Goal: Task Accomplishment & Management: Use online tool/utility

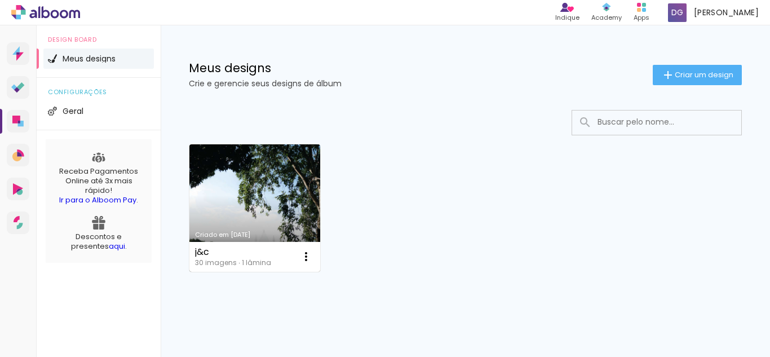
click at [257, 201] on link "Criado em [DATE]" at bounding box center [254, 207] width 131 height 127
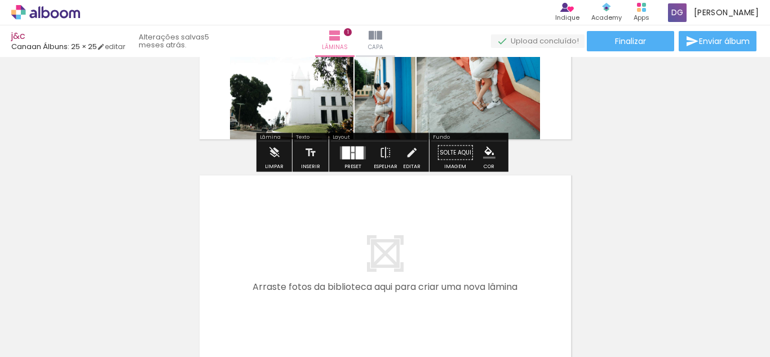
scroll to position [140, 0]
click at [177, 320] on div at bounding box center [175, 319] width 37 height 56
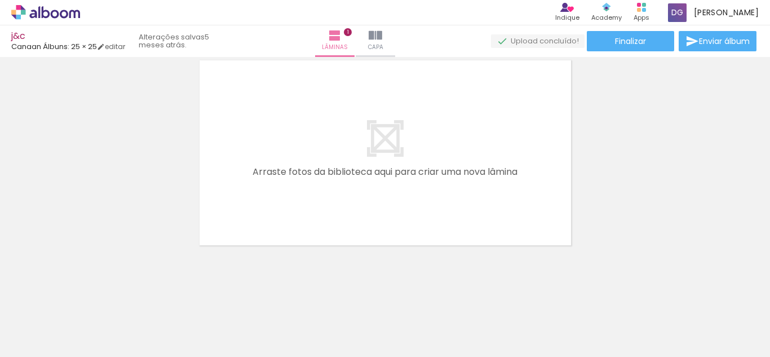
scroll to position [257, 0]
click at [267, 157] on quentale-layouter at bounding box center [385, 150] width 379 height 193
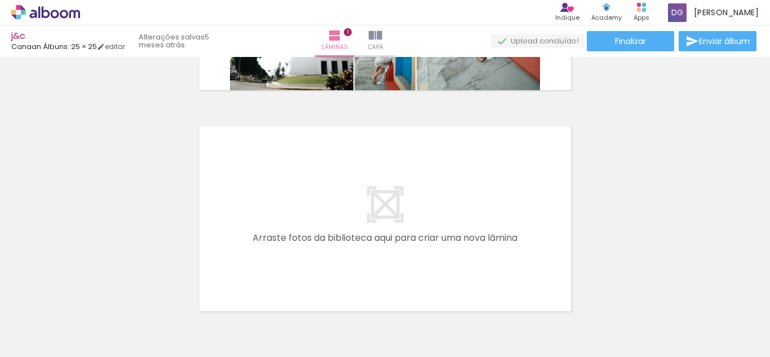
scroll to position [188, 0]
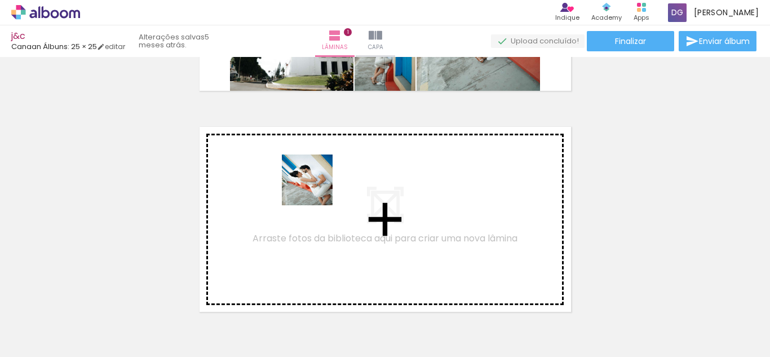
drag, startPoint x: 311, startPoint y: 322, endPoint x: 313, endPoint y: 180, distance: 142.6
click at [313, 180] on quentale-workspace at bounding box center [385, 178] width 770 height 357
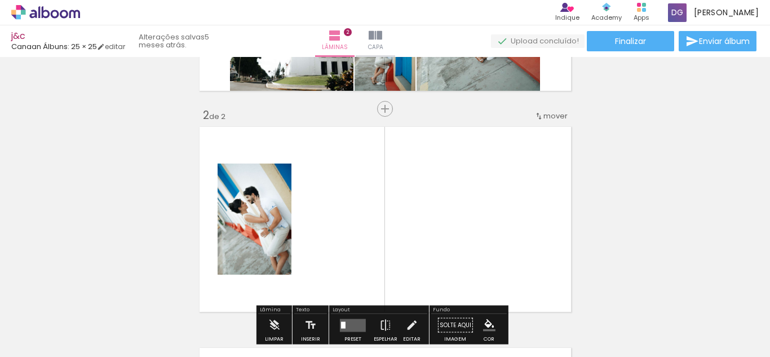
scroll to position [236, 0]
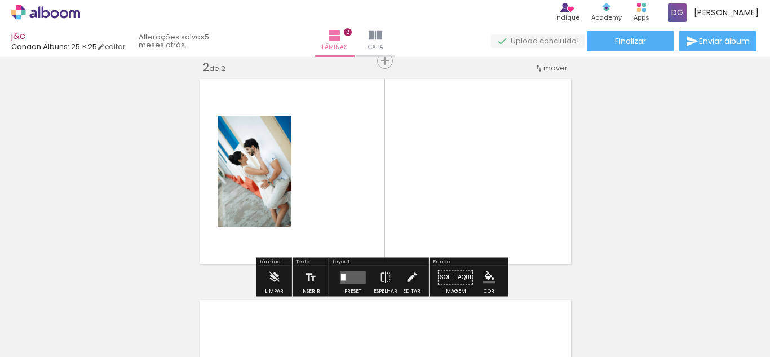
click at [453, 330] on quentale-workspace at bounding box center [385, 178] width 770 height 357
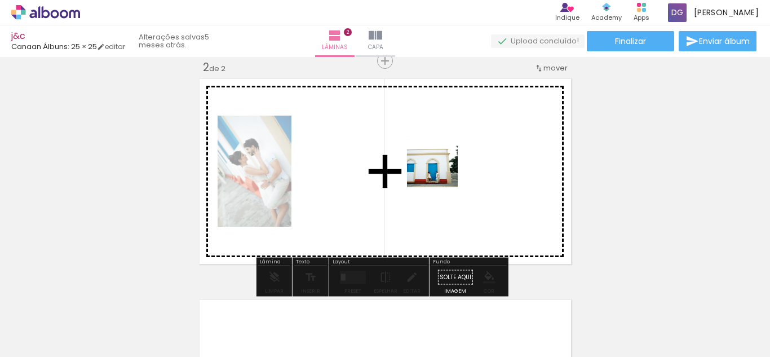
drag, startPoint x: 453, startPoint y: 330, endPoint x: 440, endPoint y: 169, distance: 162.3
click at [440, 169] on quentale-workspace at bounding box center [385, 178] width 770 height 357
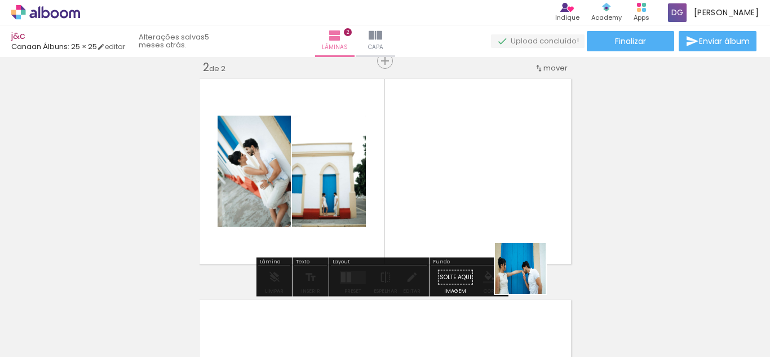
drag, startPoint x: 567, startPoint y: 328, endPoint x: 471, endPoint y: 180, distance: 175.9
click at [471, 180] on quentale-workspace at bounding box center [385, 178] width 770 height 357
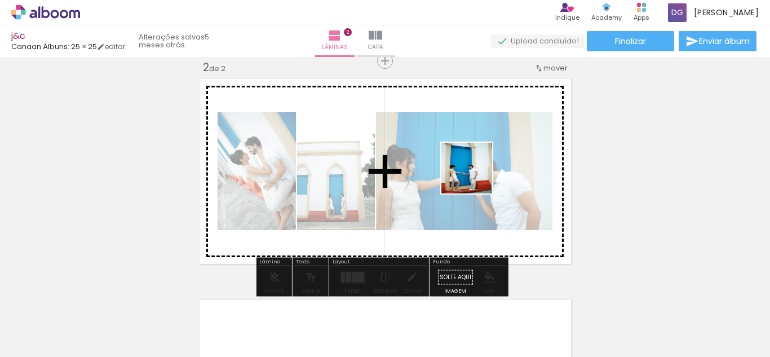
drag, startPoint x: 505, startPoint y: 323, endPoint x: 465, endPoint y: 147, distance: 180.9
click at [465, 147] on quentale-workspace at bounding box center [385, 178] width 770 height 357
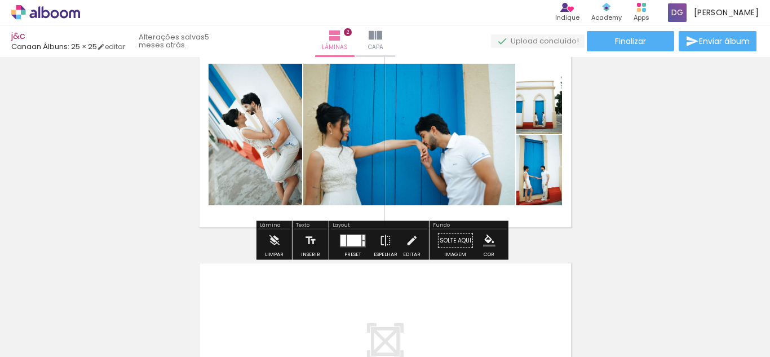
scroll to position [274, 0]
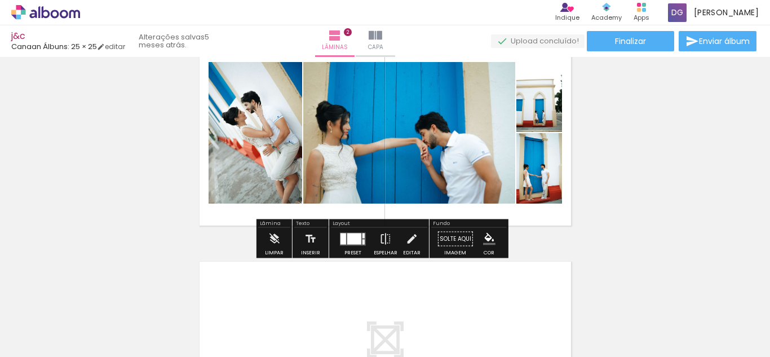
click at [350, 247] on div at bounding box center [353, 239] width 30 height 23
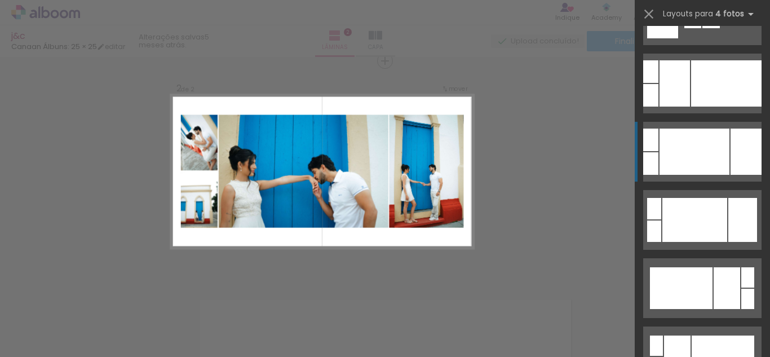
scroll to position [332, 0]
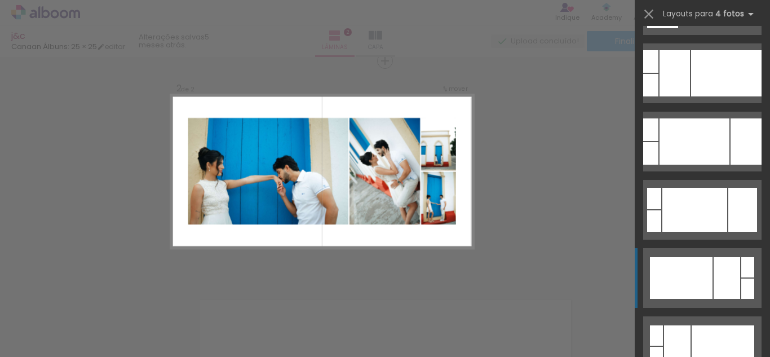
click at [694, 269] on div at bounding box center [681, 278] width 63 height 42
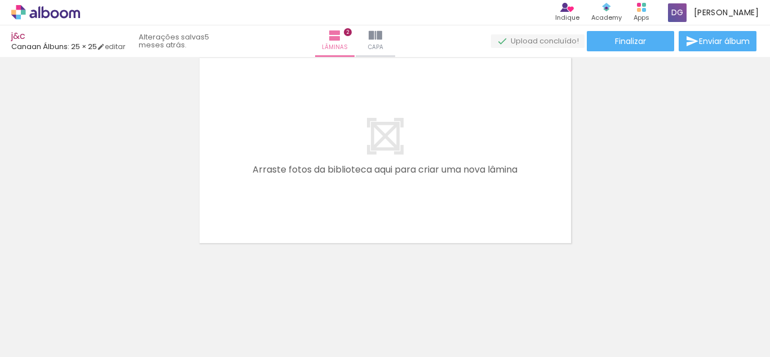
scroll to position [0, 113]
drag, startPoint x: 501, startPoint y: 337, endPoint x: 501, endPoint y: 240, distance: 96.4
click at [436, 201] on quentale-workspace at bounding box center [385, 178] width 770 height 357
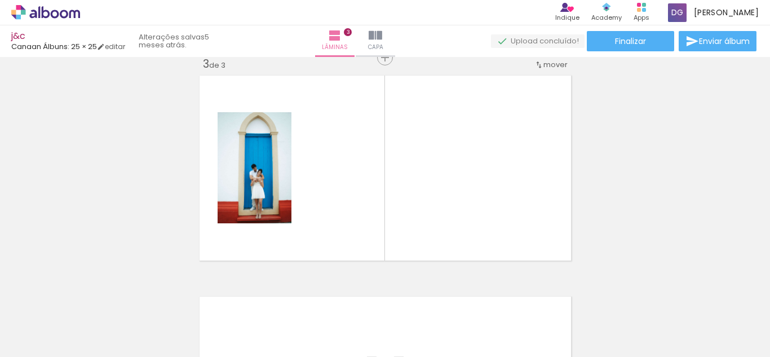
scroll to position [457, 0]
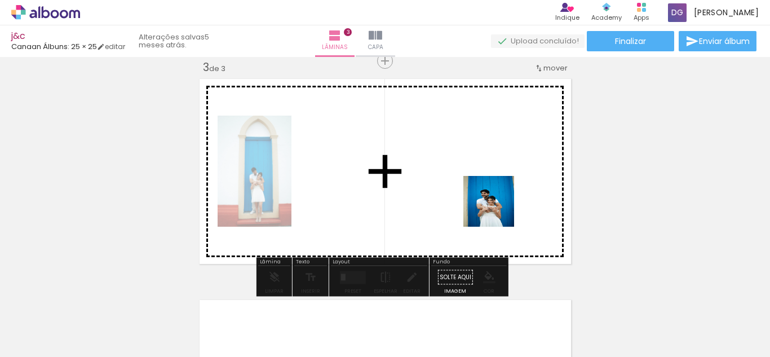
drag, startPoint x: 569, startPoint y: 312, endPoint x: 584, endPoint y: 282, distance: 33.5
click at [459, 157] on quentale-workspace at bounding box center [385, 178] width 770 height 357
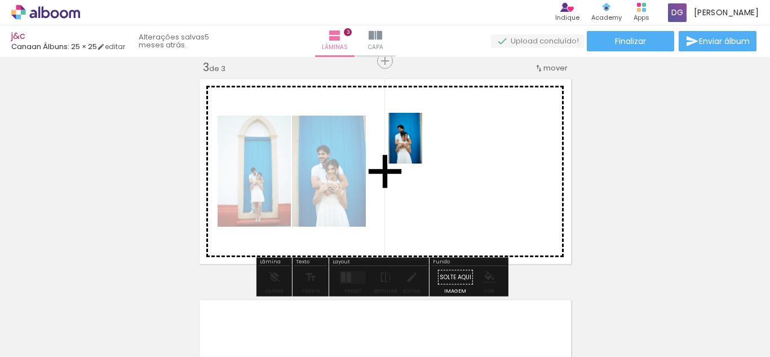
drag, startPoint x: 635, startPoint y: 319, endPoint x: 422, endPoint y: 147, distance: 273.4
click at [422, 147] on quentale-workspace at bounding box center [385, 178] width 770 height 357
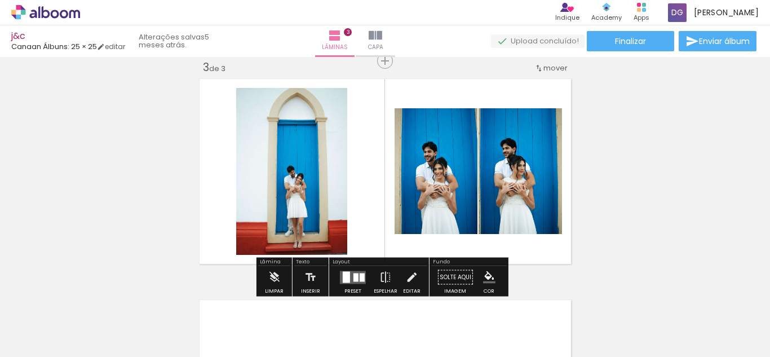
scroll to position [0, 175]
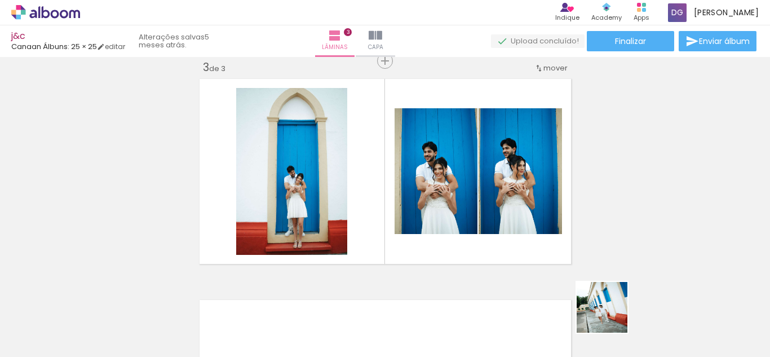
drag, startPoint x: 640, startPoint y: 337, endPoint x: 553, endPoint y: 218, distance: 148.1
click at [470, 156] on quentale-workspace at bounding box center [385, 178] width 770 height 357
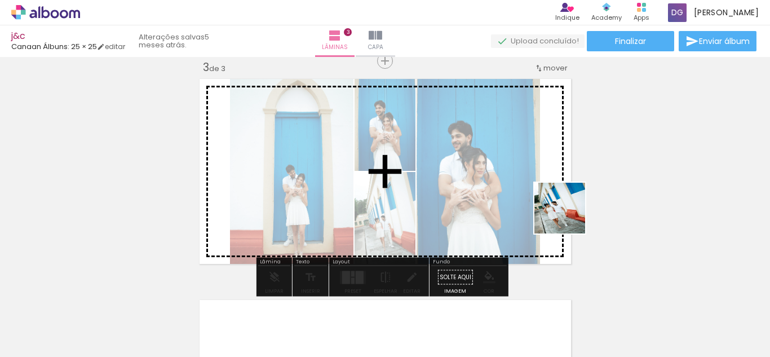
drag, startPoint x: 709, startPoint y: 319, endPoint x: 471, endPoint y: 151, distance: 291.4
click at [480, 149] on quentale-workspace at bounding box center [385, 178] width 770 height 357
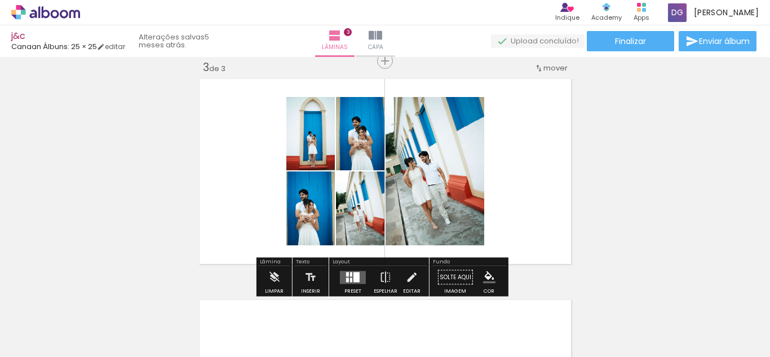
click at [351, 269] on div at bounding box center [353, 277] width 30 height 23
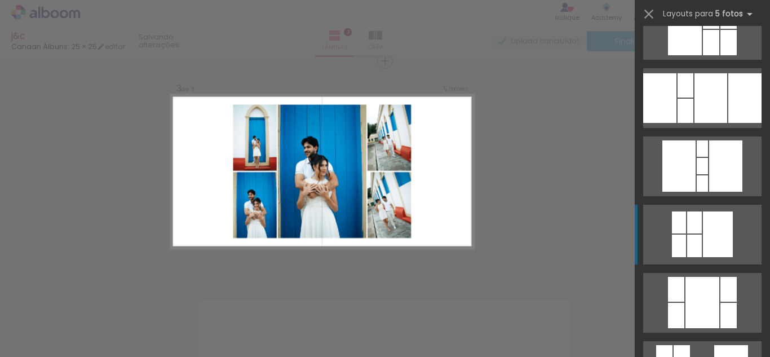
scroll to position [512, 0]
click at [690, 285] on div at bounding box center [703, 302] width 34 height 51
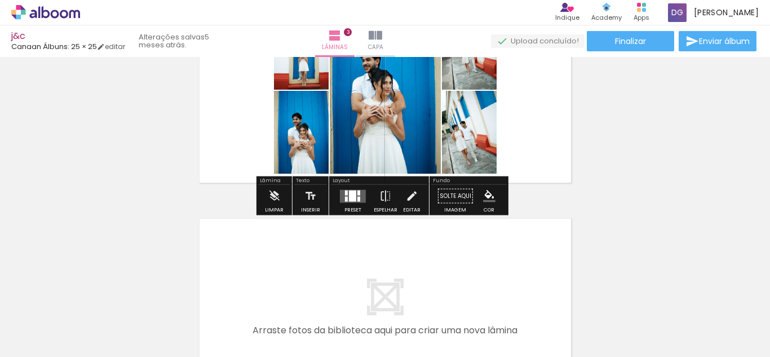
scroll to position [542, 0]
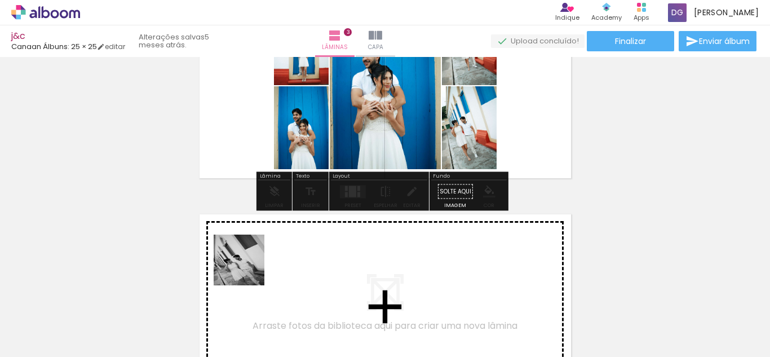
drag, startPoint x: 185, startPoint y: 319, endPoint x: 253, endPoint y: 266, distance: 85.5
click at [253, 266] on quentale-workspace at bounding box center [385, 178] width 770 height 357
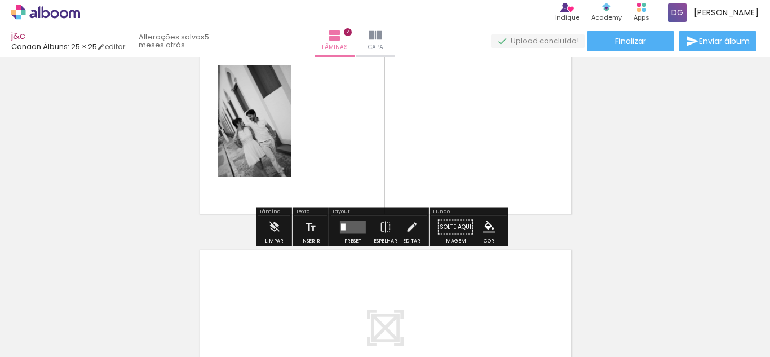
scroll to position [728, 0]
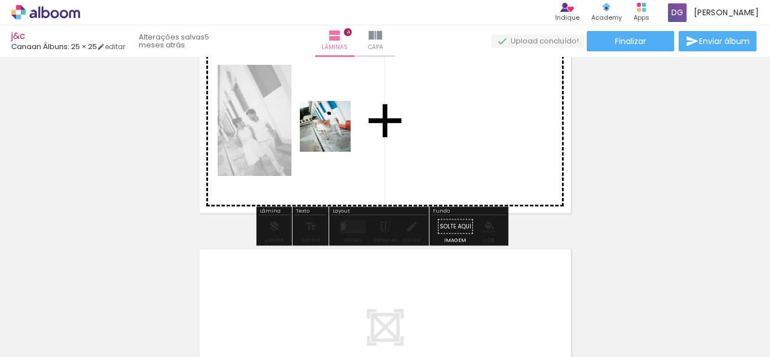
drag, startPoint x: 237, startPoint y: 335, endPoint x: 334, endPoint y: 134, distance: 223.4
click at [334, 134] on quentale-workspace at bounding box center [385, 178] width 770 height 357
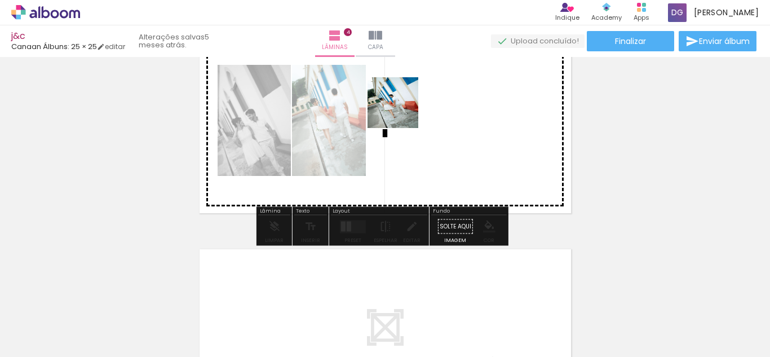
drag, startPoint x: 310, startPoint y: 319, endPoint x: 401, endPoint y: 111, distance: 226.9
click at [401, 111] on quentale-workspace at bounding box center [385, 178] width 770 height 357
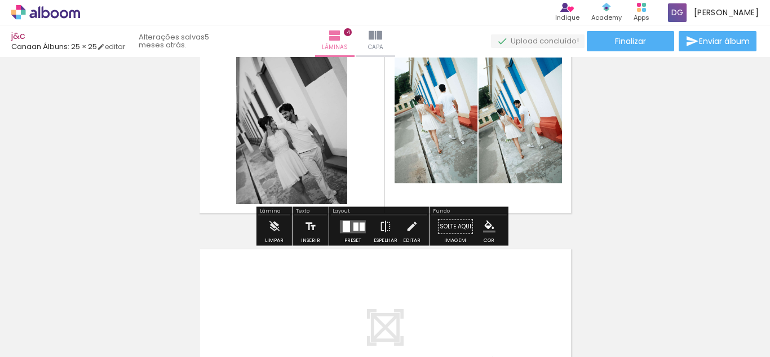
drag, startPoint x: 364, startPoint y: 318, endPoint x: 363, endPoint y: 139, distance: 179.3
click at [363, 139] on quentale-workspace at bounding box center [385, 178] width 770 height 357
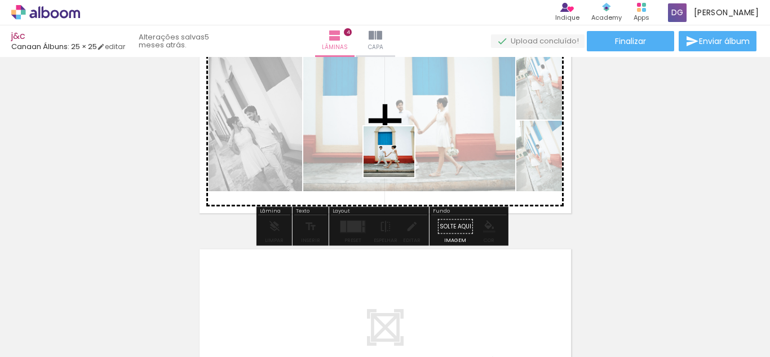
drag, startPoint x: 430, startPoint y: 328, endPoint x: 397, endPoint y: 160, distance: 170.6
click at [397, 160] on quentale-workspace at bounding box center [385, 178] width 770 height 357
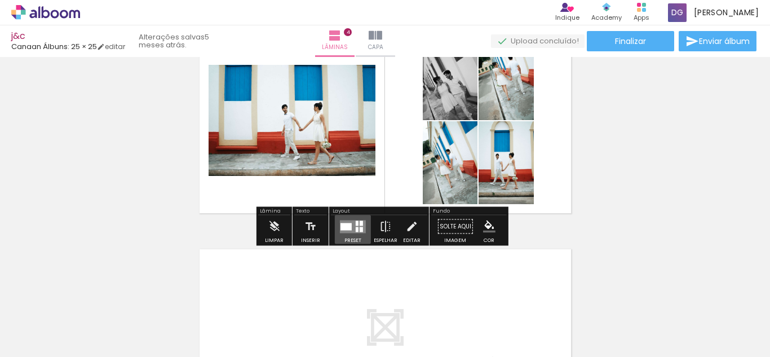
click at [350, 226] on quentale-layouter at bounding box center [353, 226] width 26 height 13
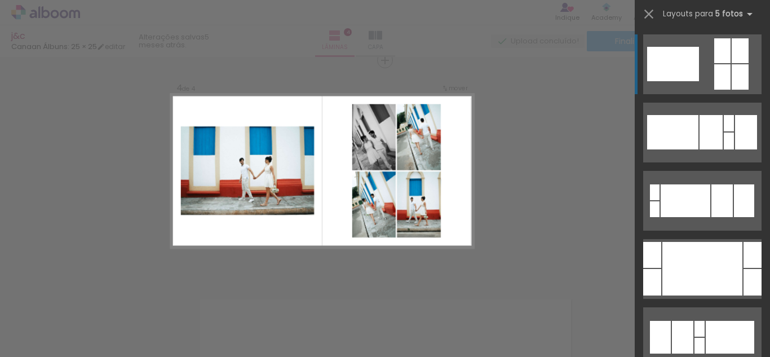
scroll to position [678, 0]
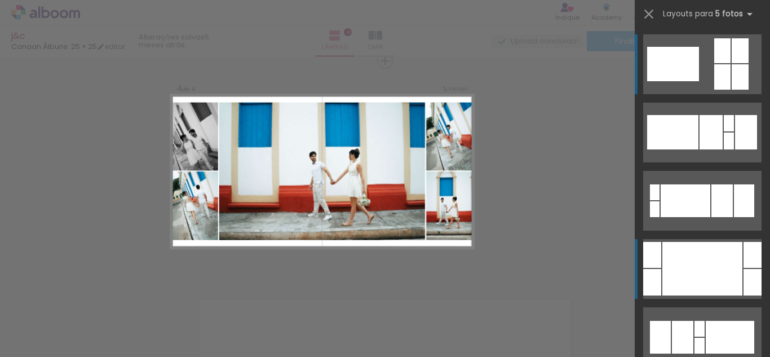
click at [702, 271] on div at bounding box center [702, 269] width 80 height 54
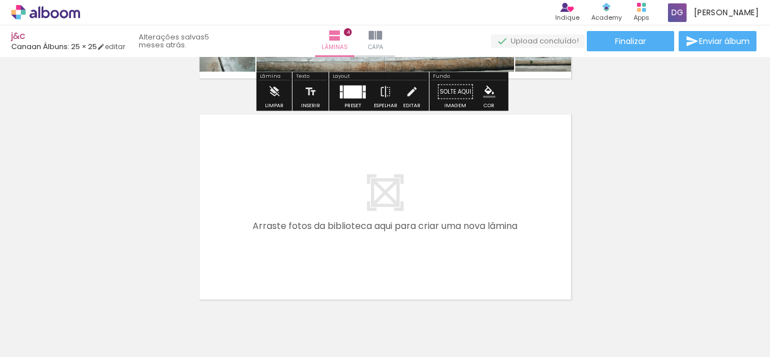
scroll to position [864, 0]
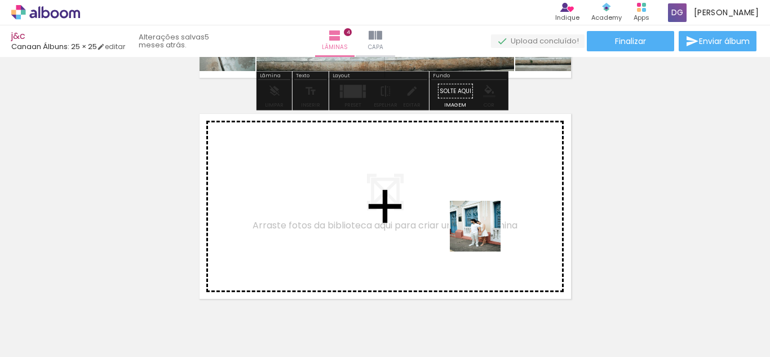
drag, startPoint x: 496, startPoint y: 325, endPoint x: 460, endPoint y: 166, distance: 162.9
click at [460, 166] on quentale-workspace at bounding box center [385, 178] width 770 height 357
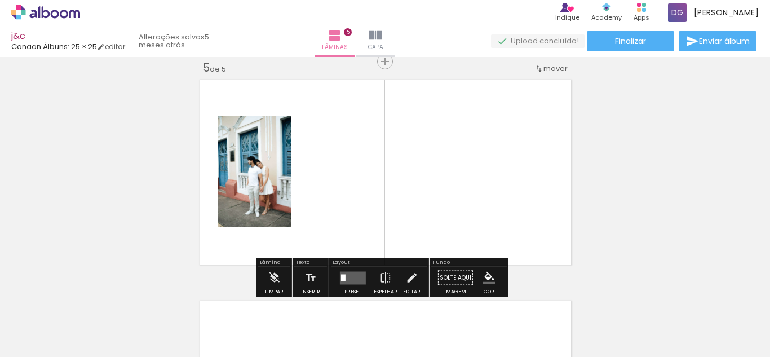
scroll to position [899, 0]
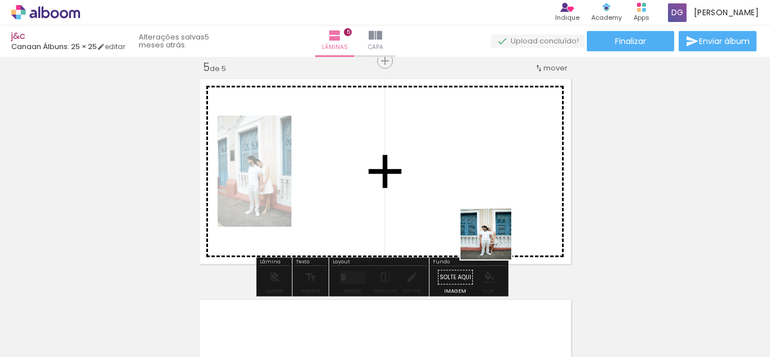
drag, startPoint x: 553, startPoint y: 312, endPoint x: 480, endPoint y: 221, distance: 116.7
click at [480, 221] on quentale-workspace at bounding box center [385, 178] width 770 height 357
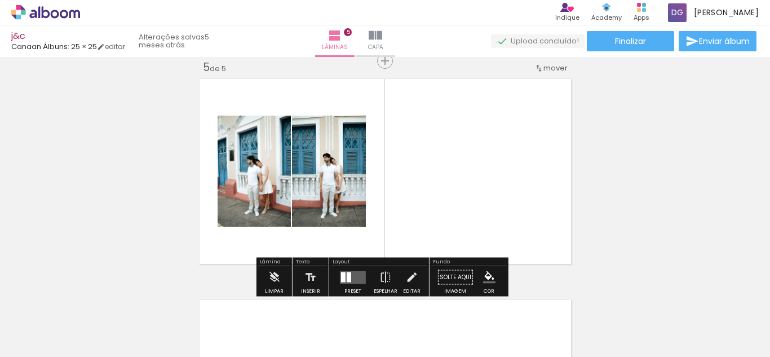
click at [602, 315] on div at bounding box center [616, 319] width 37 height 56
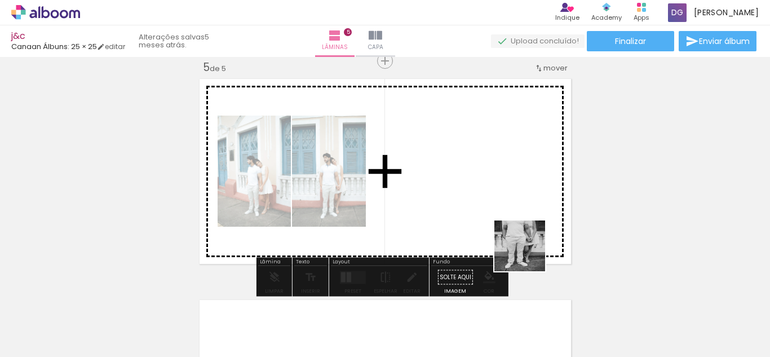
drag, startPoint x: 618, startPoint y: 321, endPoint x: 486, endPoint y: 217, distance: 168.2
click at [486, 217] on quentale-workspace at bounding box center [385, 178] width 770 height 357
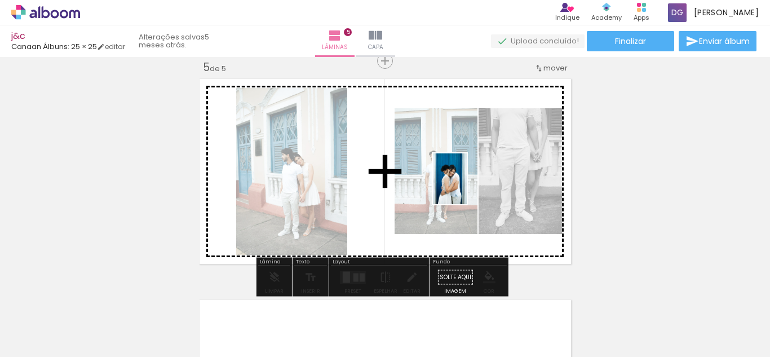
drag, startPoint x: 678, startPoint y: 328, endPoint x: 456, endPoint y: 171, distance: 272.6
click at [450, 169] on quentale-workspace at bounding box center [385, 178] width 770 height 357
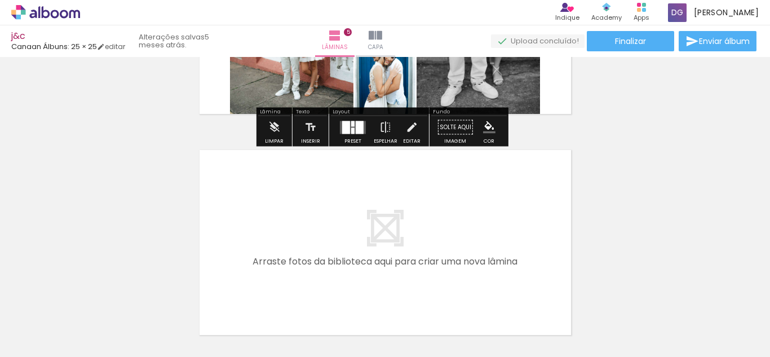
scroll to position [1050, 0]
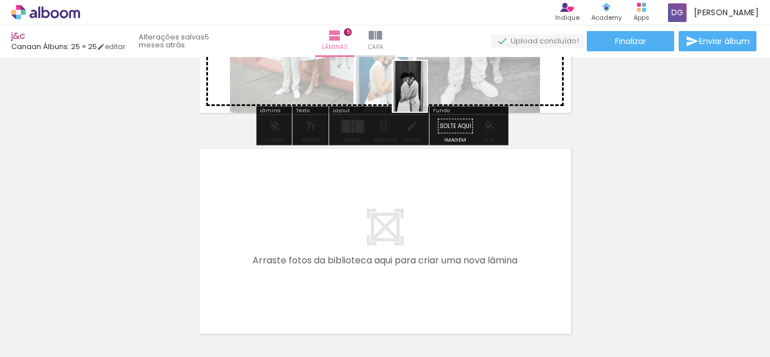
drag, startPoint x: 757, startPoint y: 320, endPoint x: 427, endPoint y: 95, distance: 400.0
click at [427, 95] on quentale-workspace at bounding box center [385, 178] width 770 height 357
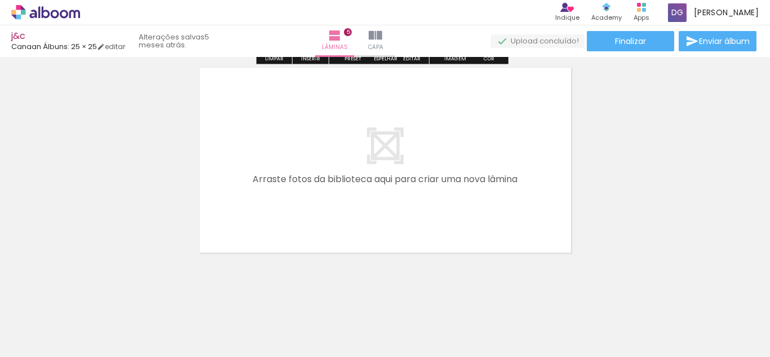
scroll to position [1131, 0]
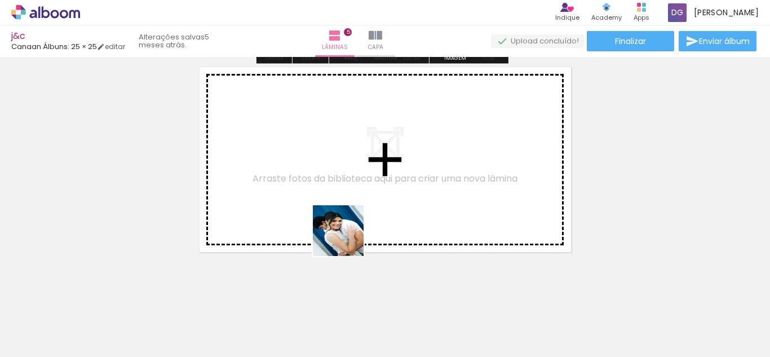
drag, startPoint x: 352, startPoint y: 316, endPoint x: 340, endPoint y: 193, distance: 124.1
click at [340, 193] on quentale-workspace at bounding box center [385, 178] width 770 height 357
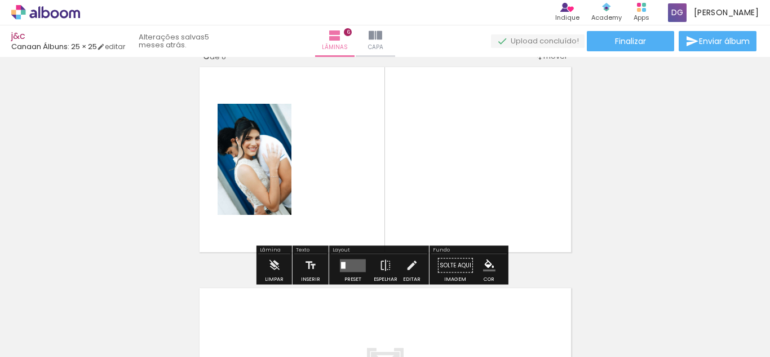
scroll to position [1120, 0]
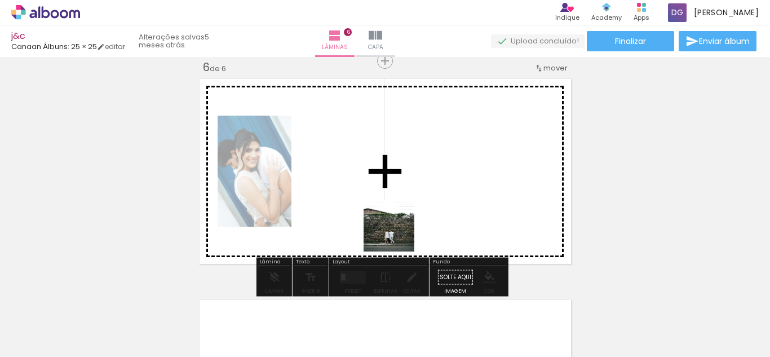
drag, startPoint x: 429, startPoint y: 333, endPoint x: 386, endPoint y: 206, distance: 133.9
click at [386, 206] on quentale-workspace at bounding box center [385, 178] width 770 height 357
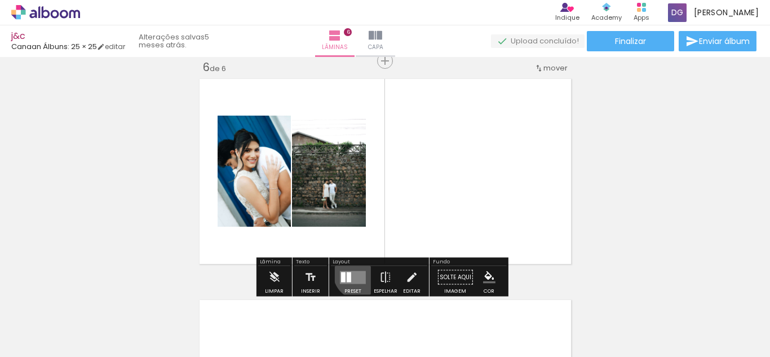
click at [357, 273] on quentale-layouter at bounding box center [353, 277] width 26 height 13
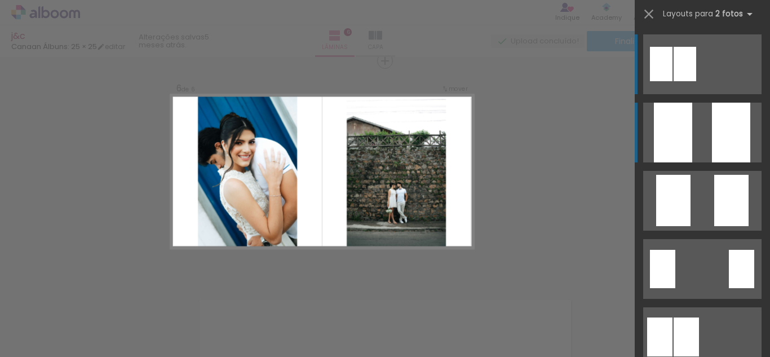
click at [684, 135] on div at bounding box center [673, 133] width 38 height 60
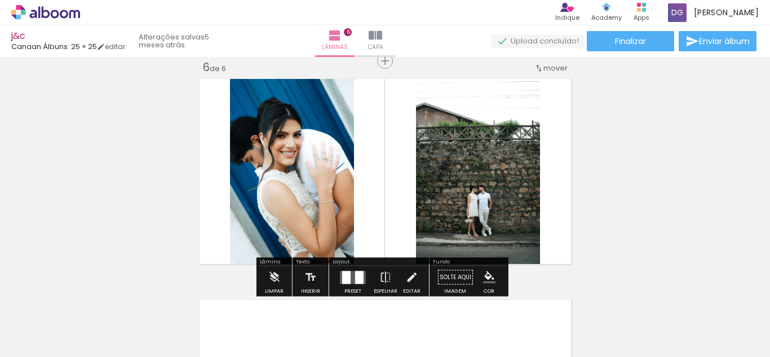
click at [351, 282] on quentale-layouter at bounding box center [353, 277] width 26 height 13
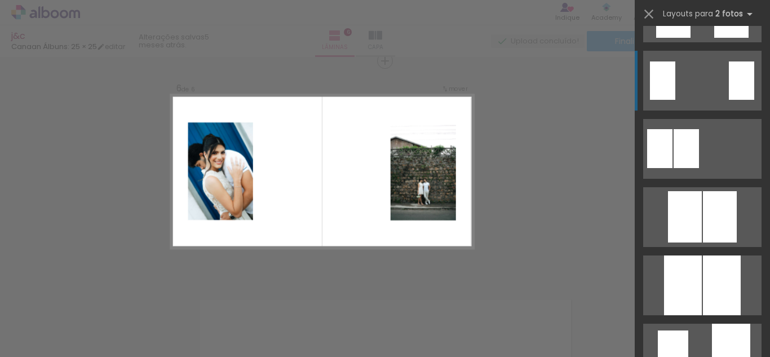
scroll to position [246, 0]
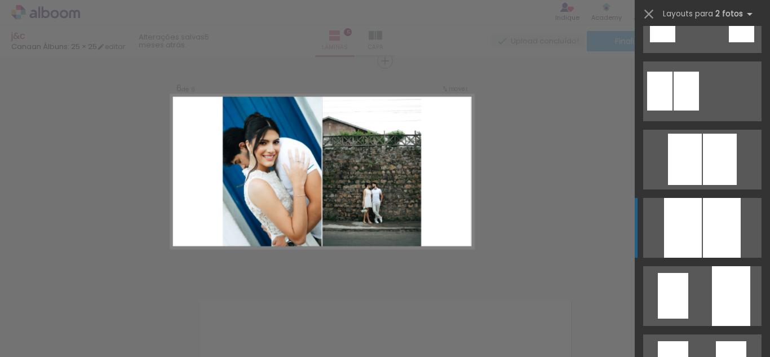
click at [692, 226] on div at bounding box center [683, 228] width 38 height 60
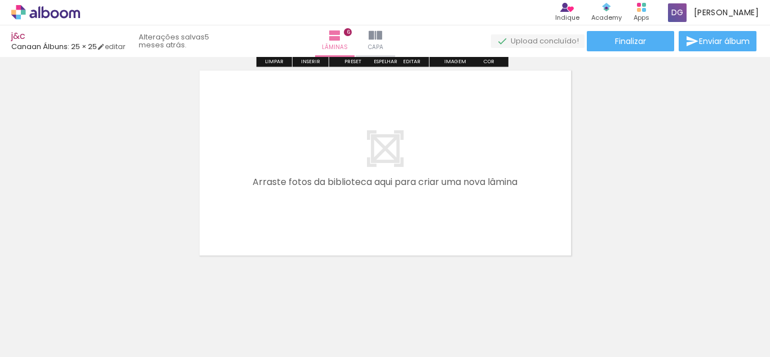
scroll to position [1349, 0]
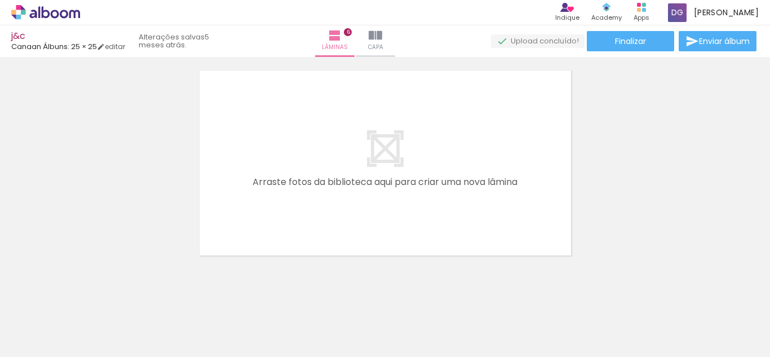
drag, startPoint x: 468, startPoint y: 330, endPoint x: 421, endPoint y: 214, distance: 125.2
click at [421, 214] on quentale-workspace at bounding box center [385, 178] width 770 height 357
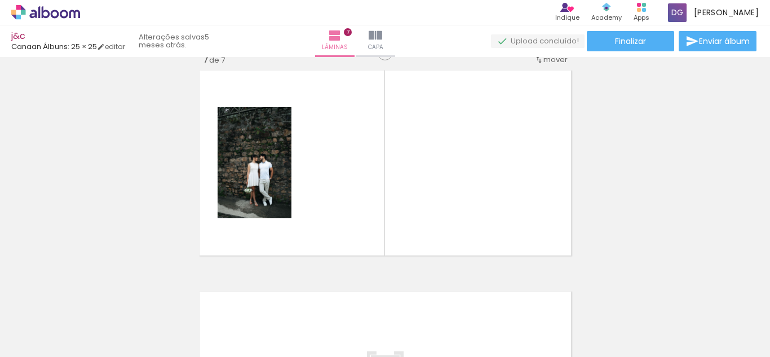
scroll to position [1341, 0]
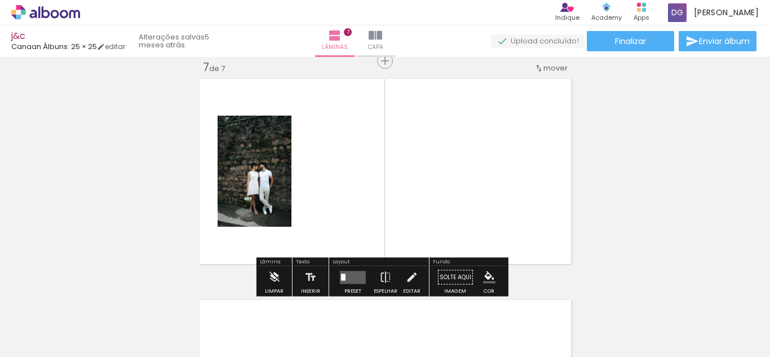
click at [342, 273] on div at bounding box center [343, 276] width 5 height 7
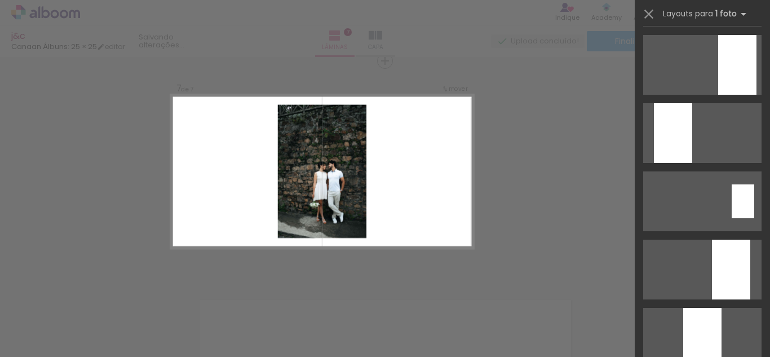
scroll to position [538, 0]
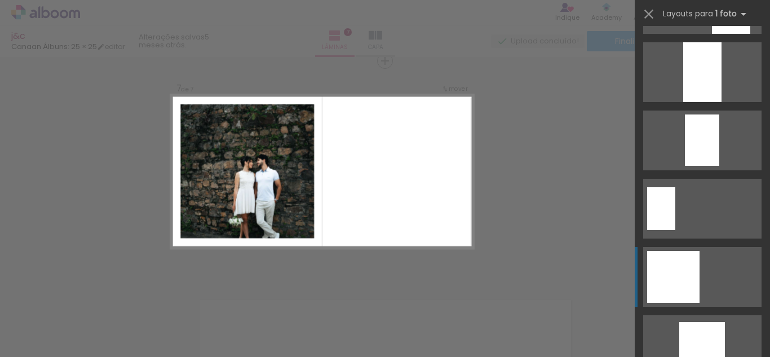
click at [705, 266] on quentale-layouter at bounding box center [702, 277] width 118 height 60
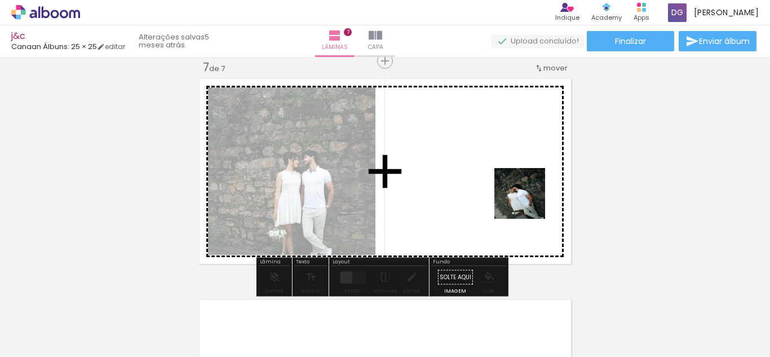
drag, startPoint x: 550, startPoint y: 322, endPoint x: 519, endPoint y: 170, distance: 155.5
click at [519, 170] on quentale-workspace at bounding box center [385, 178] width 770 height 357
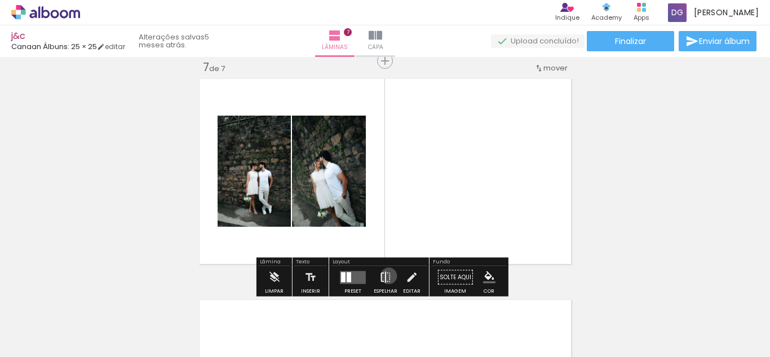
click at [386, 276] on iron-icon at bounding box center [385, 277] width 12 height 23
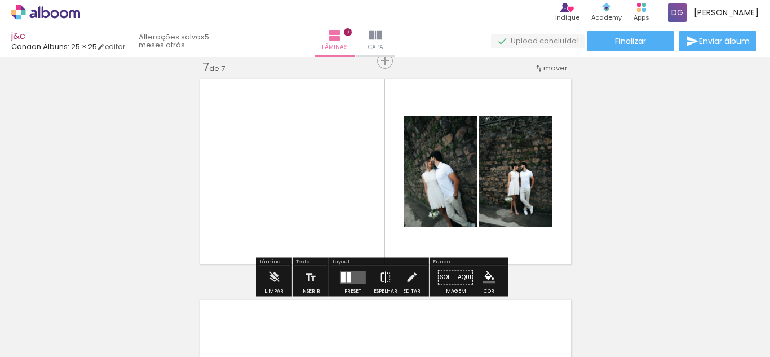
scroll to position [1363, 0]
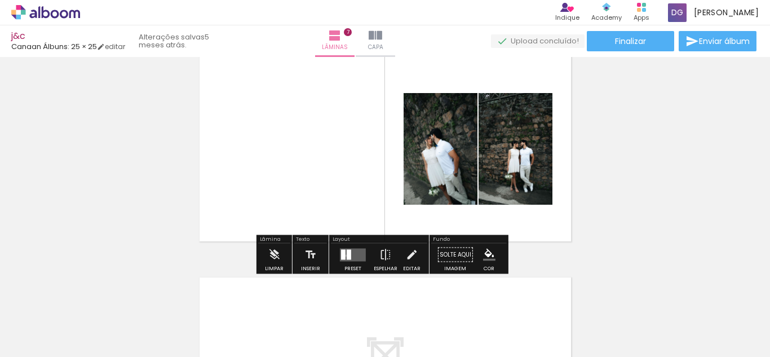
click at [343, 255] on quentale-layouter at bounding box center [353, 254] width 26 height 13
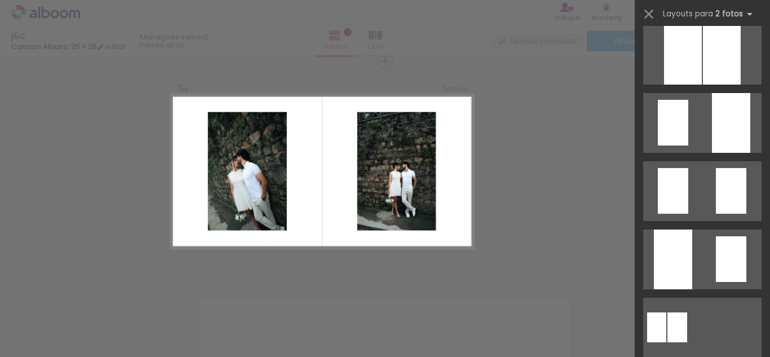
scroll to position [396, 0]
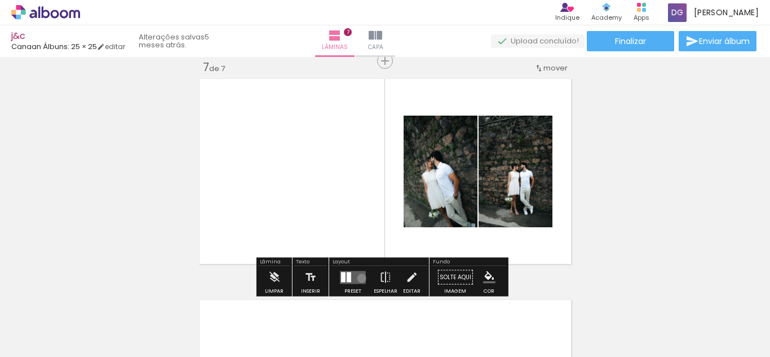
click at [359, 278] on quentale-layouter at bounding box center [353, 277] width 26 height 13
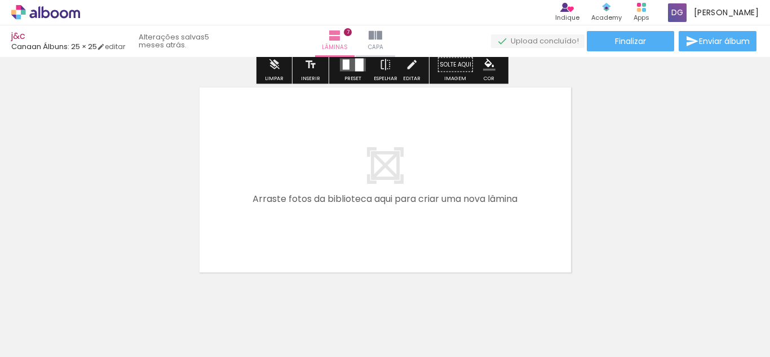
scroll to position [1582, 0]
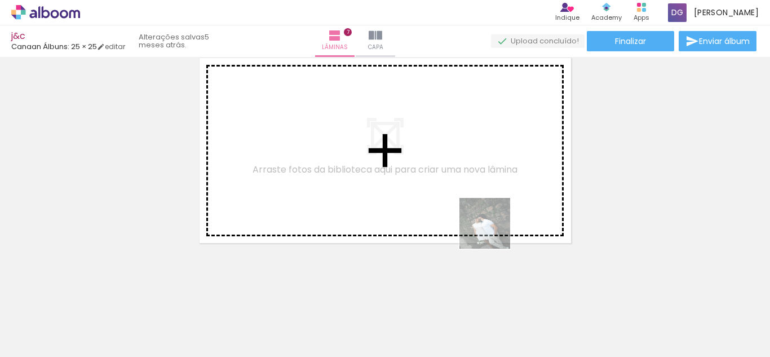
drag, startPoint x: 556, startPoint y: 328, endPoint x: 465, endPoint y: 201, distance: 156.3
click at [460, 201] on quentale-workspace at bounding box center [385, 178] width 770 height 357
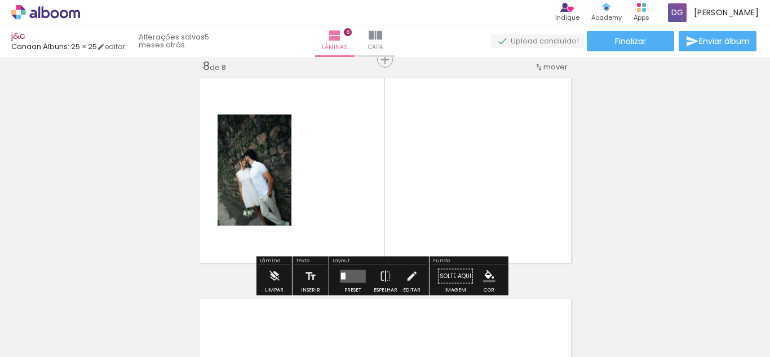
scroll to position [1562, 0]
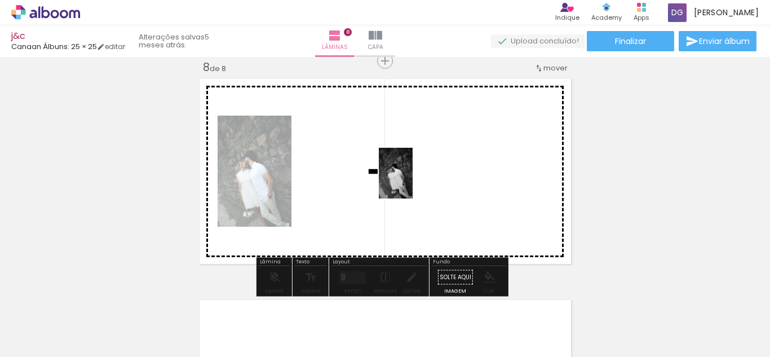
drag, startPoint x: 605, startPoint y: 321, endPoint x: 413, endPoint y: 182, distance: 237.8
click at [413, 182] on quentale-workspace at bounding box center [385, 178] width 770 height 357
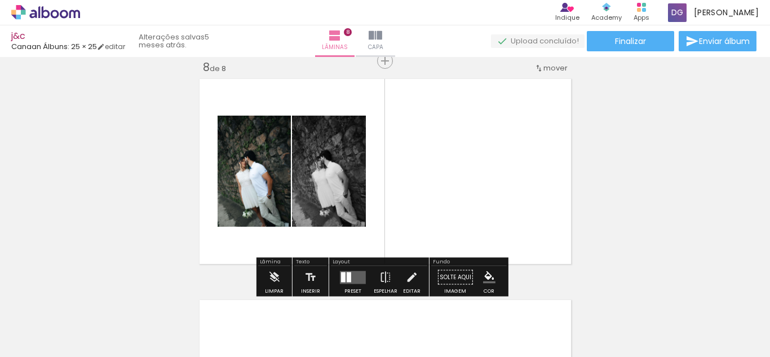
drag, startPoint x: 663, startPoint y: 315, endPoint x: 454, endPoint y: 139, distance: 273.3
click at [428, 120] on quentale-workspace at bounding box center [385, 178] width 770 height 357
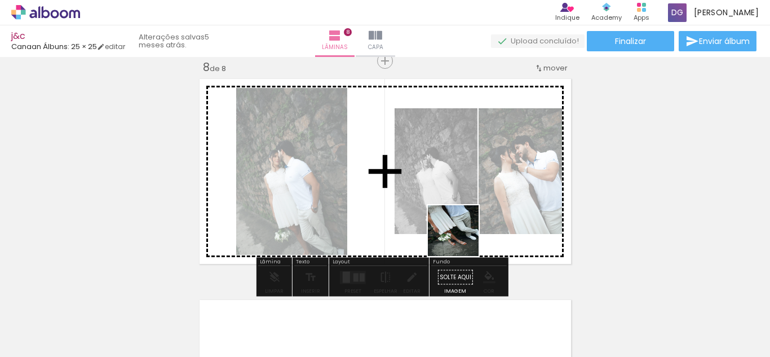
drag, startPoint x: 722, startPoint y: 317, endPoint x: 457, endPoint y: 235, distance: 277.5
click at [457, 235] on quentale-workspace at bounding box center [385, 178] width 770 height 357
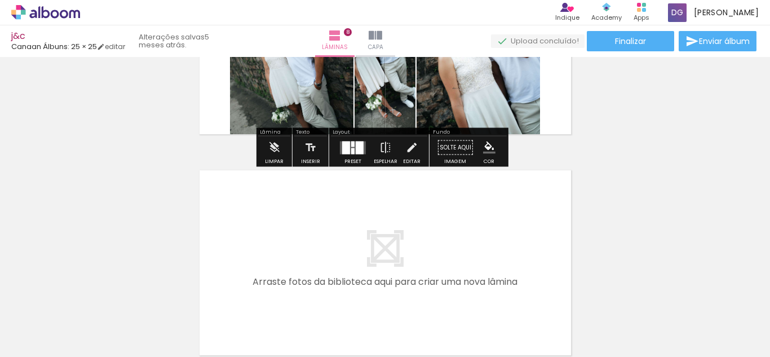
scroll to position [1803, 0]
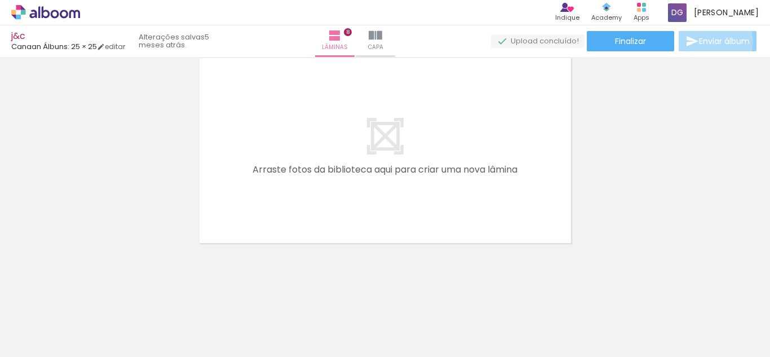
click at [705, 42] on span "Enviar álbum" at bounding box center [724, 41] width 51 height 8
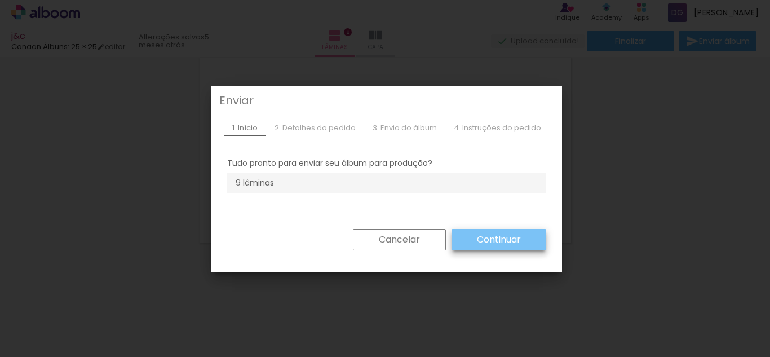
click at [0, 0] on slot "Continuar" at bounding box center [0, 0] width 0 height 0
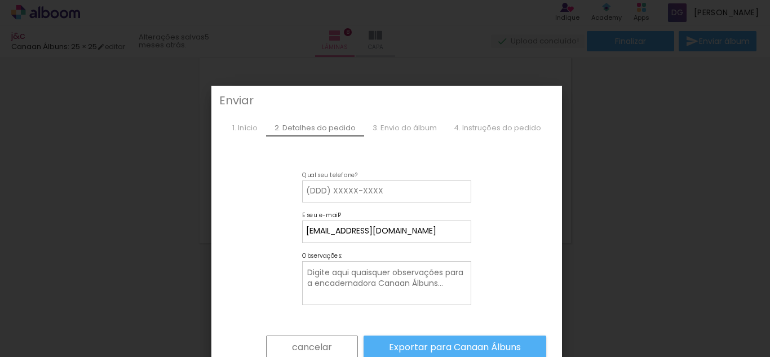
click at [310, 196] on input at bounding box center [386, 190] width 161 height 11
type input "88992276827"
type paper-input "88992276827"
click at [0, 0] on slot "Exportar para Canaan Álbuns" at bounding box center [0, 0] width 0 height 0
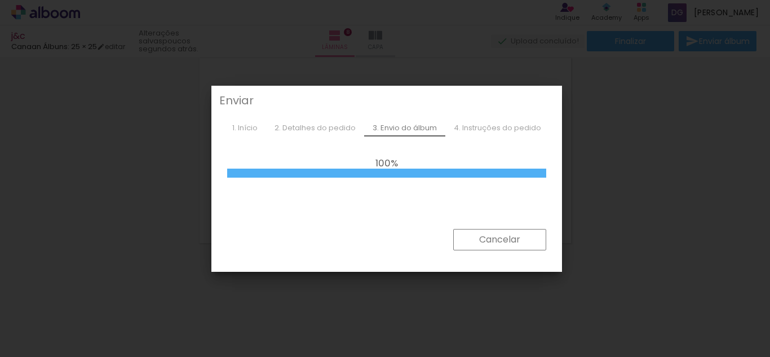
scroll to position [0, 1220]
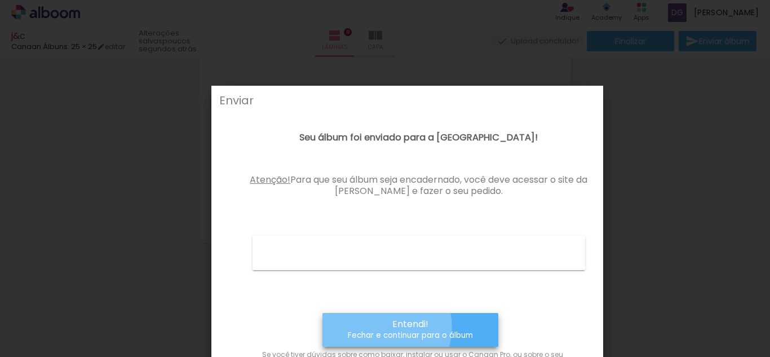
click at [380, 327] on paper-button "Entendi! Fechar e continuar para o álbum" at bounding box center [410, 329] width 176 height 33
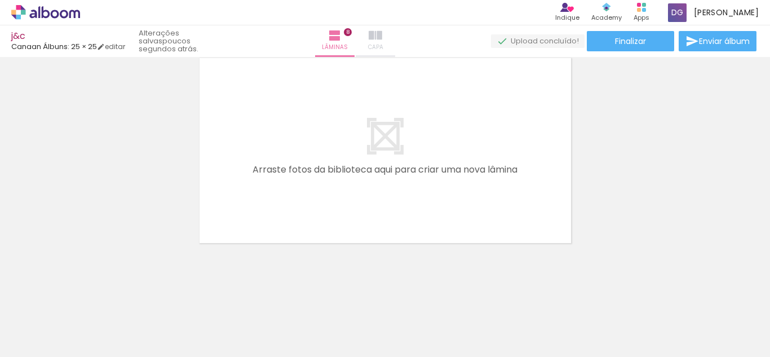
click at [382, 39] on iron-icon at bounding box center [376, 36] width 14 height 14
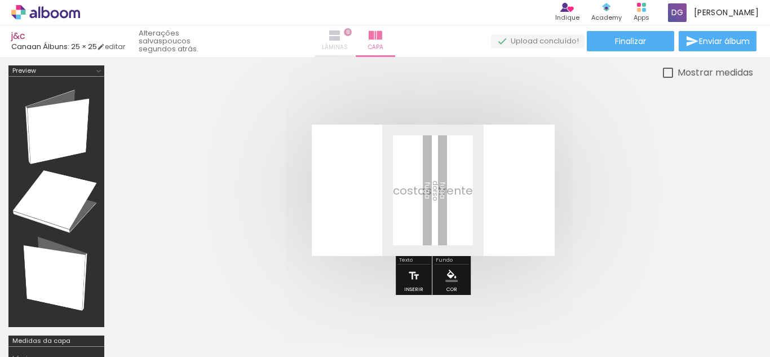
click at [342, 42] on iron-icon at bounding box center [335, 36] width 14 height 14
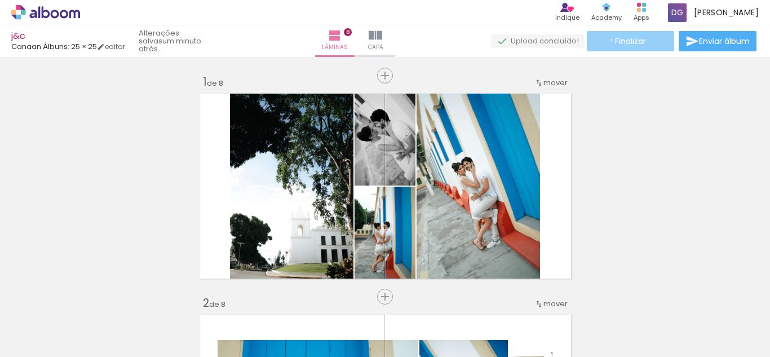
click at [608, 40] on paper-button "Finalizar" at bounding box center [630, 41] width 87 height 20
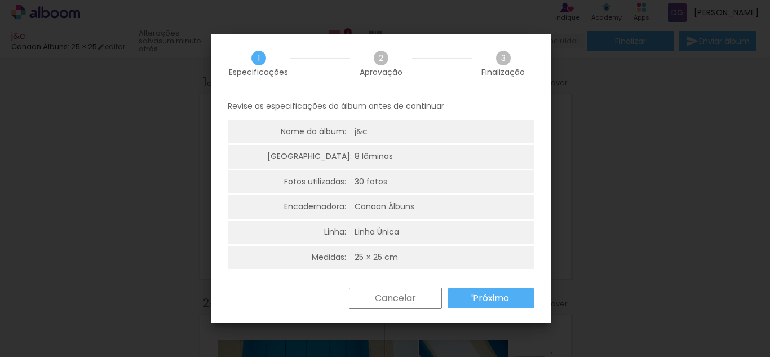
click at [472, 295] on paper-button "Próximo" at bounding box center [491, 298] width 87 height 20
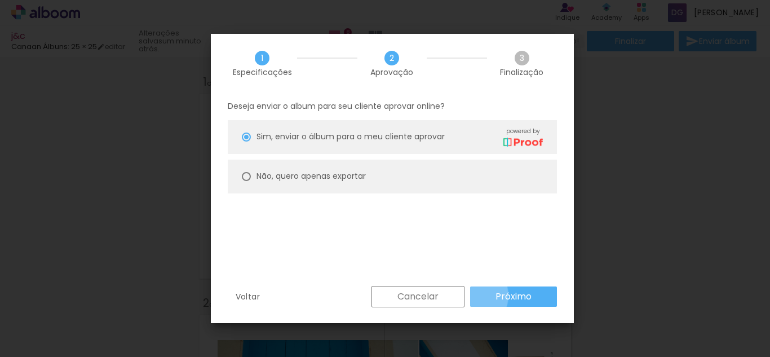
click at [472, 295] on paper-button "Próximo" at bounding box center [513, 296] width 87 height 20
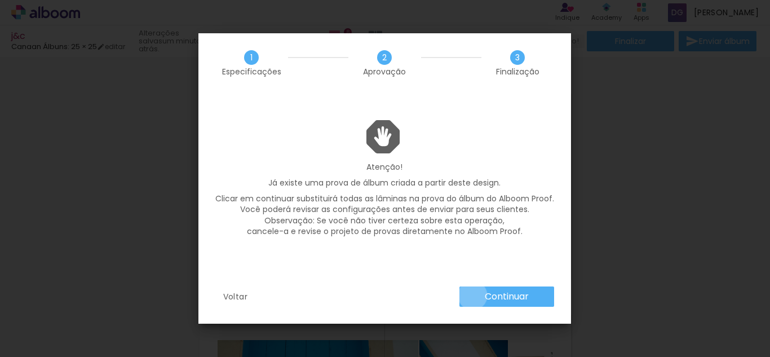
click at [472, 295] on paper-button "Continuar" at bounding box center [506, 296] width 95 height 20
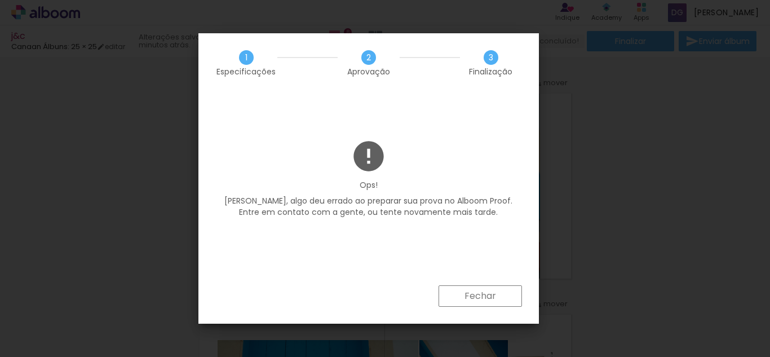
scroll to position [0, 1220]
click at [490, 285] on paper-button "Fechar" at bounding box center [480, 295] width 83 height 21
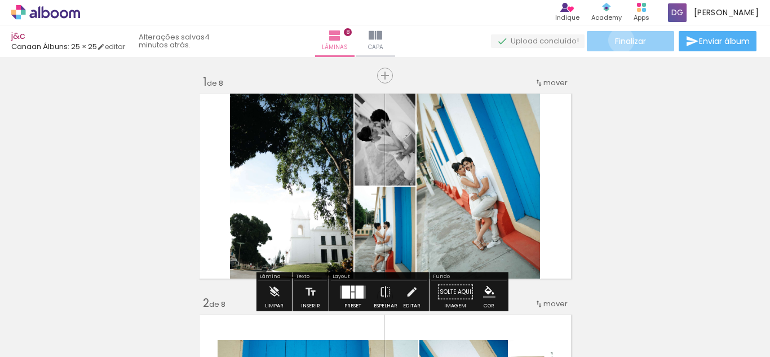
click at [617, 40] on span "Finalizar" at bounding box center [630, 41] width 31 height 8
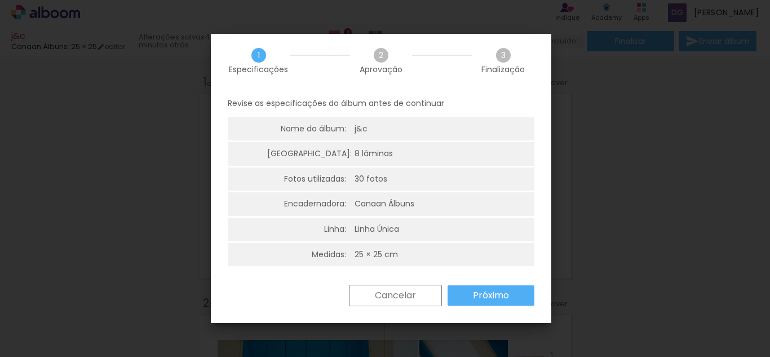
scroll to position [0, 0]
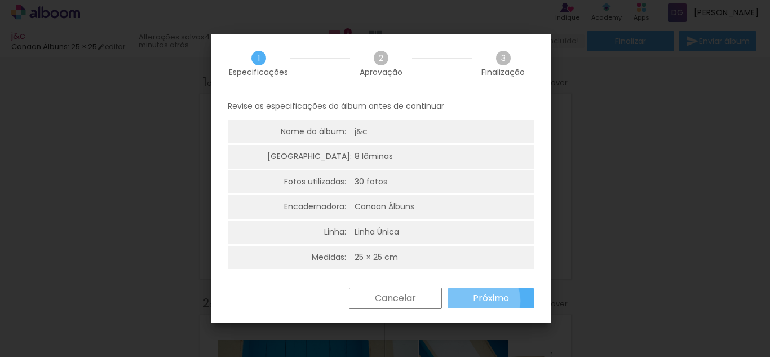
click at [0, 0] on slot "Próximo" at bounding box center [0, 0] width 0 height 0
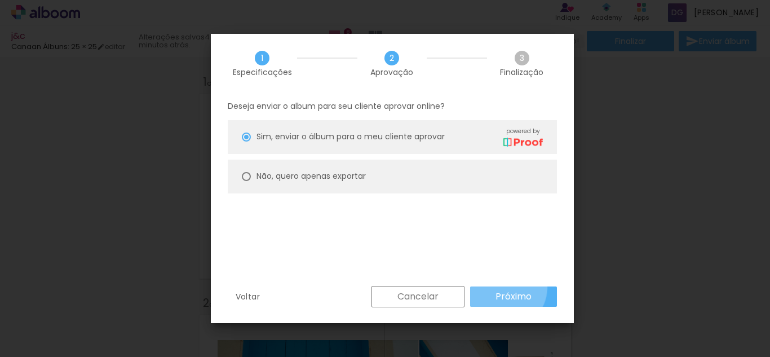
click at [506, 288] on paper-button "Próximo" at bounding box center [513, 296] width 87 height 20
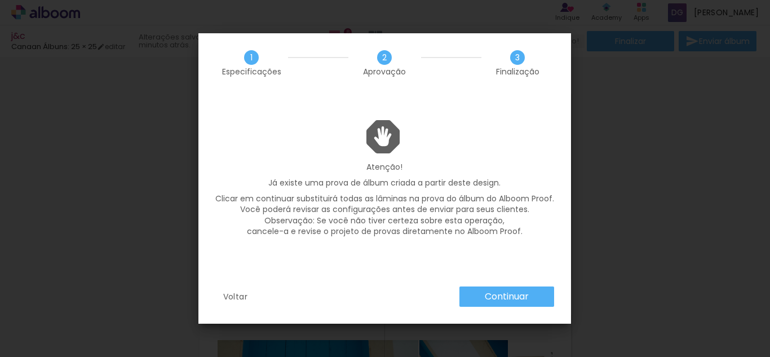
click at [506, 288] on paper-button "Continuar" at bounding box center [506, 296] width 95 height 20
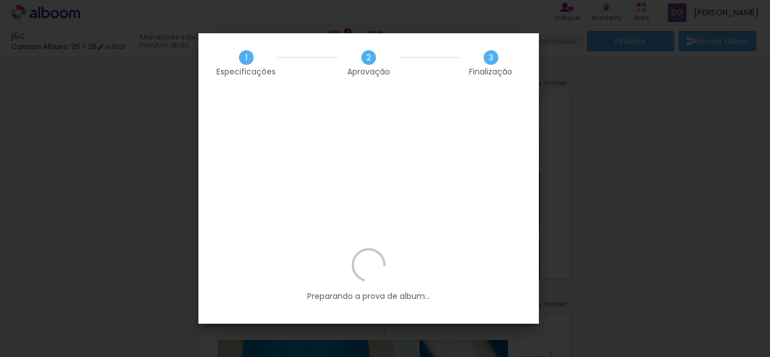
scroll to position [0, 1220]
click at [596, 51] on iron-overlay-backdrop at bounding box center [385, 178] width 770 height 357
click at [609, 129] on iron-overlay-backdrop at bounding box center [385, 178] width 770 height 357
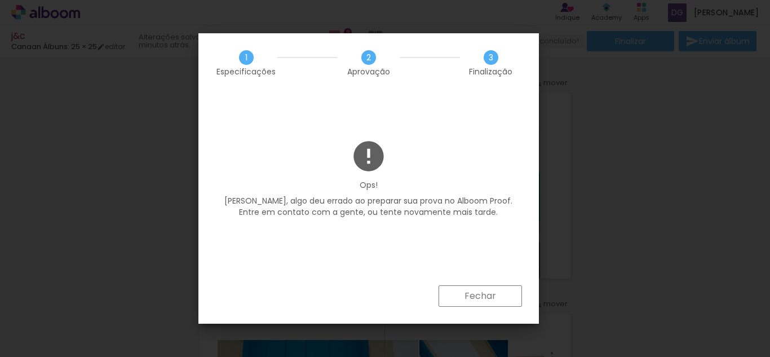
click at [456, 290] on paper-button "Fechar" at bounding box center [480, 295] width 83 height 21
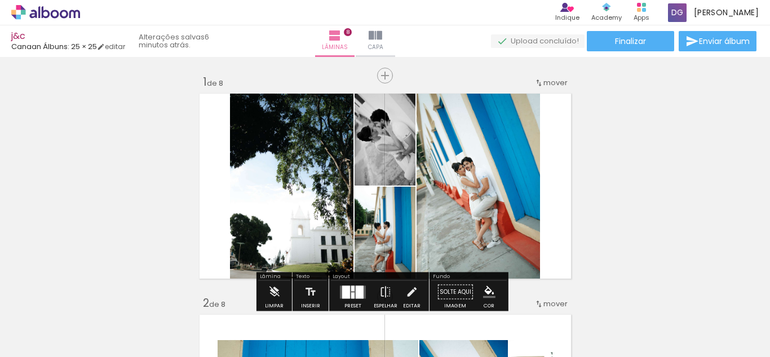
click at [0, 0] on slot "6 minutos atrás." at bounding box center [0, 0] width 0 height 0
